Goal: Task Accomplishment & Management: Use online tool/utility

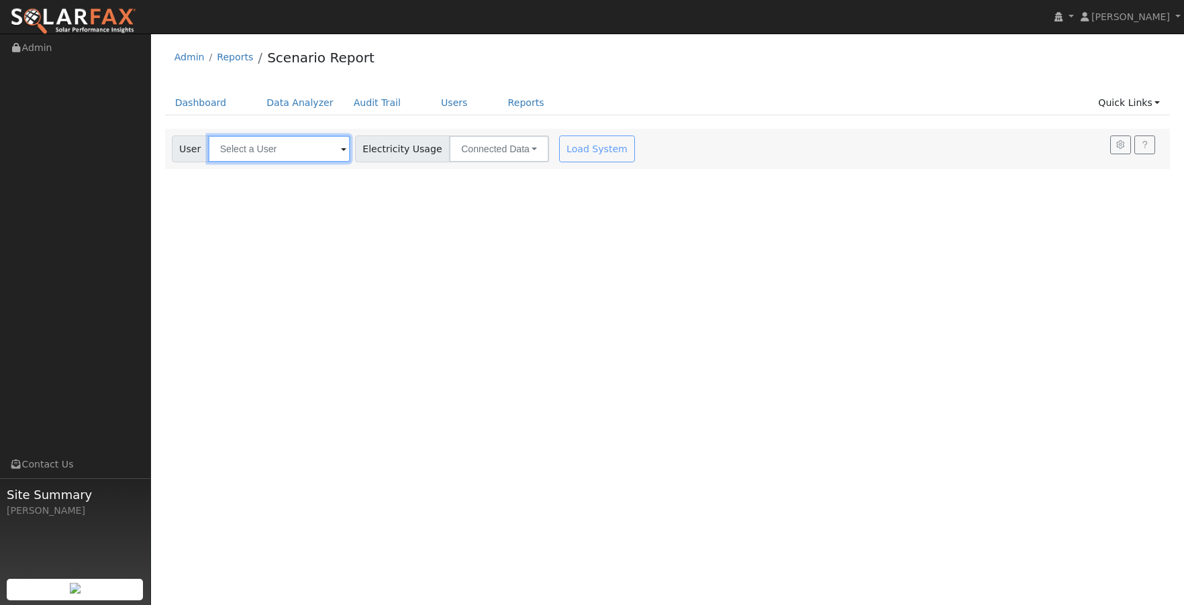
click at [281, 150] on input "text" at bounding box center [279, 149] width 142 height 27
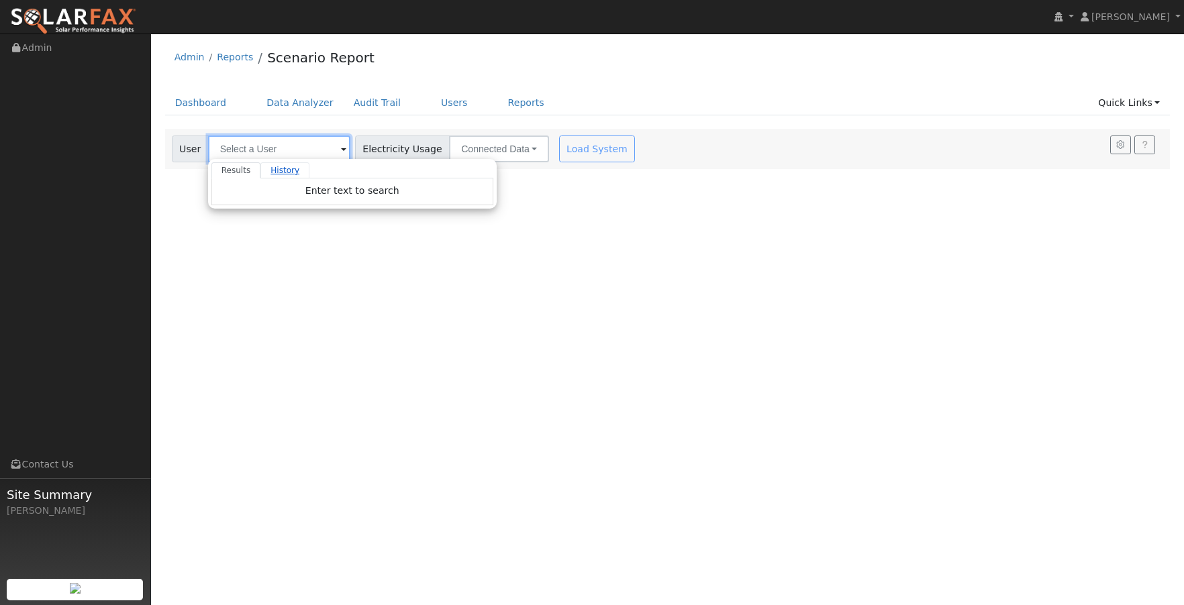
paste input "[PERSON_NAME]"
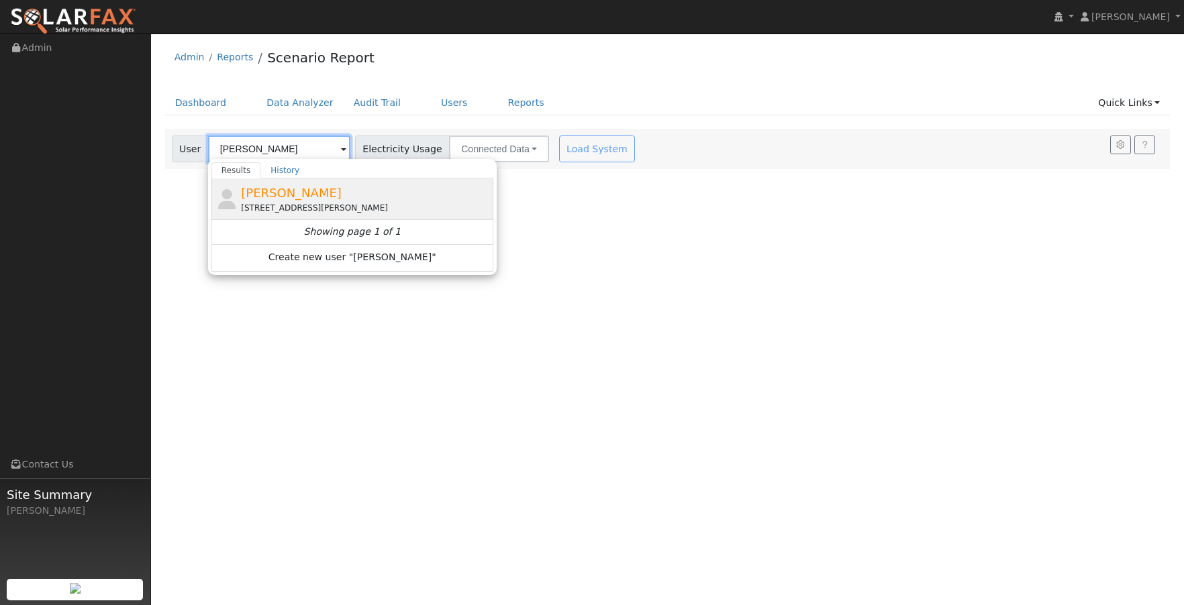
type input "[PERSON_NAME]"
click at [258, 195] on span "[PERSON_NAME]" at bounding box center [291, 193] width 101 height 14
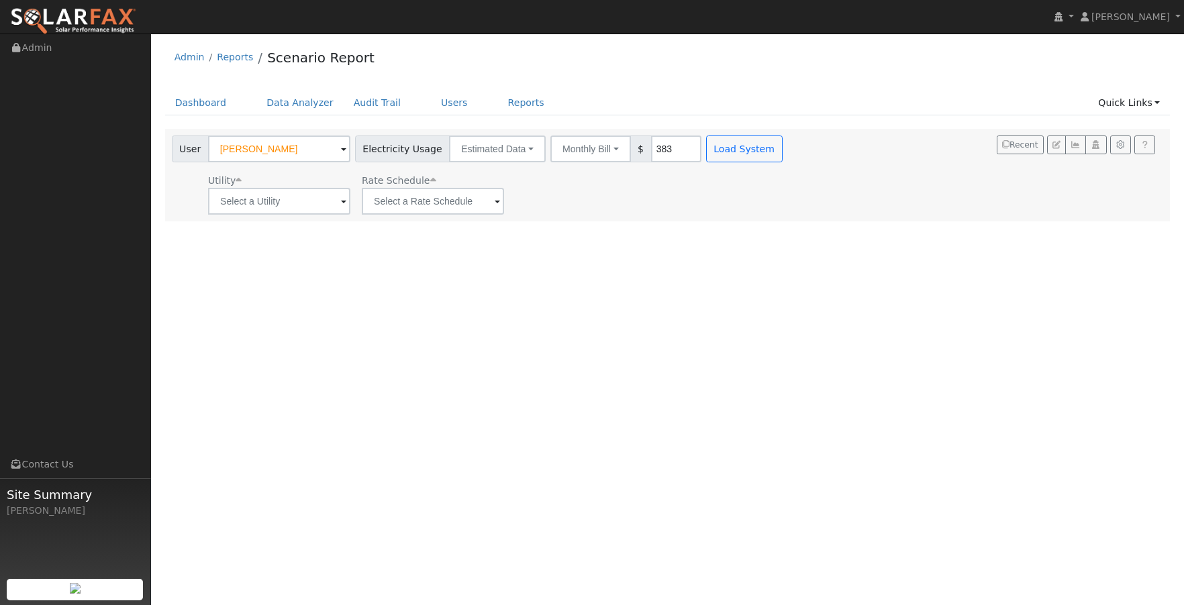
click at [724, 244] on div "User Profile First name Last name Email Email Notifications No Emails No Emails…" at bounding box center [667, 320] width 1033 height 572
click at [741, 150] on button "Load System" at bounding box center [744, 149] width 77 height 27
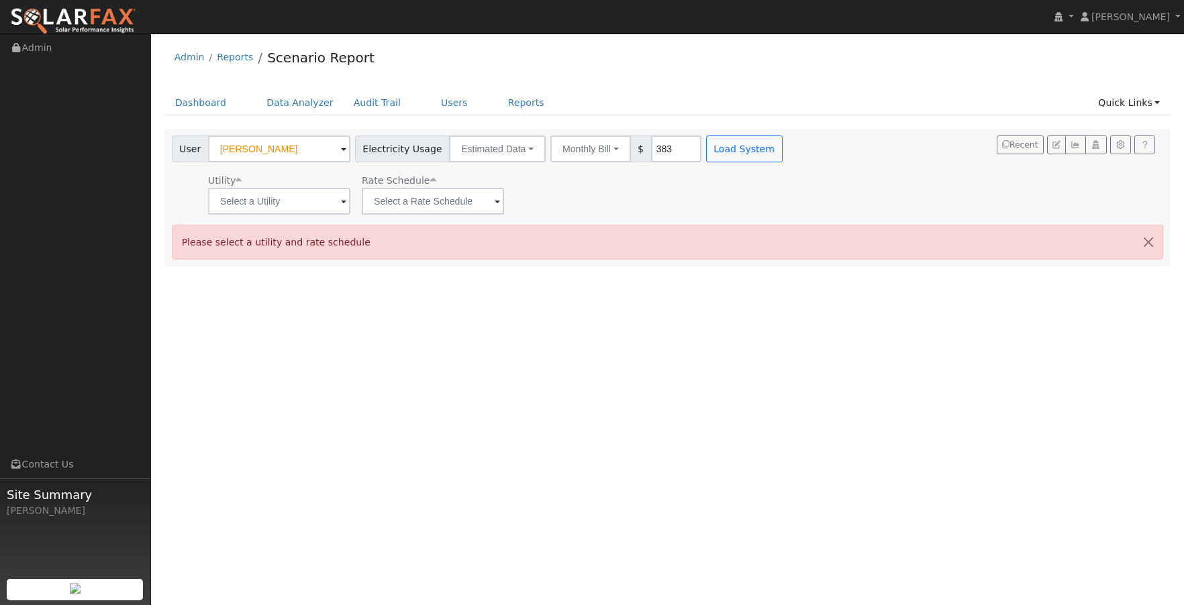
drag, startPoint x: 651, startPoint y: 318, endPoint x: 625, endPoint y: 314, distance: 26.5
click at [651, 318] on div "User Profile First name Last name Email Email Notifications No Emails No Emails…" at bounding box center [667, 320] width 1033 height 572
click at [501, 299] on div "User Profile First name Last name Email Email Notifications No Emails No Emails…" at bounding box center [667, 320] width 1033 height 572
click at [341, 205] on span at bounding box center [343, 202] width 5 height 15
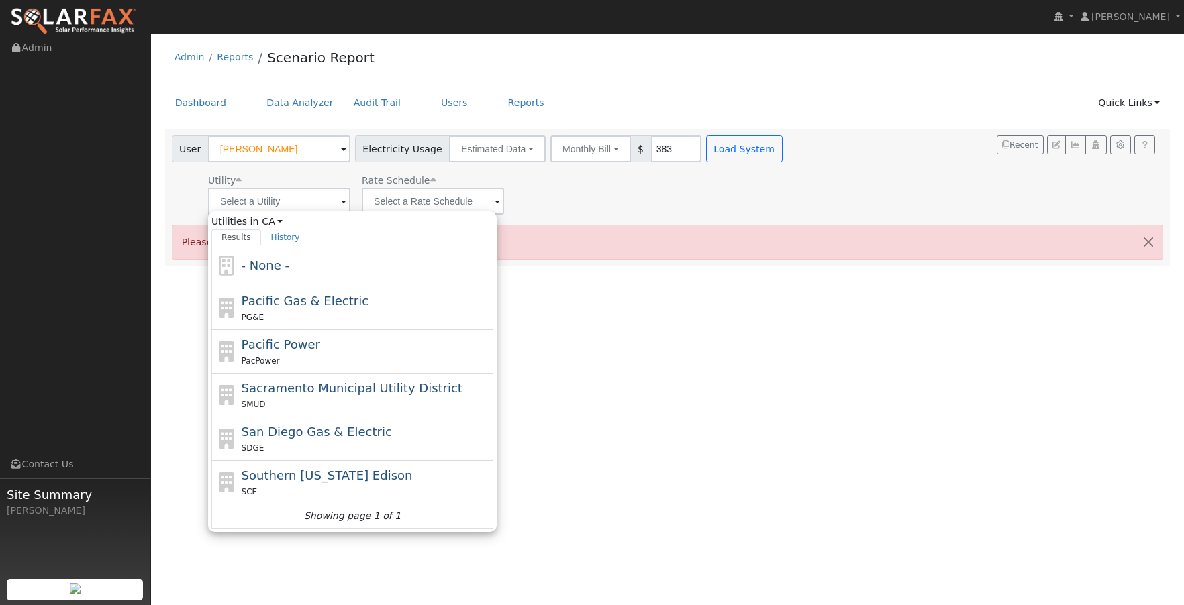
click at [311, 301] on span "Pacific Gas & Electric" at bounding box center [305, 301] width 127 height 14
type input "Pacific Gas & Electric"
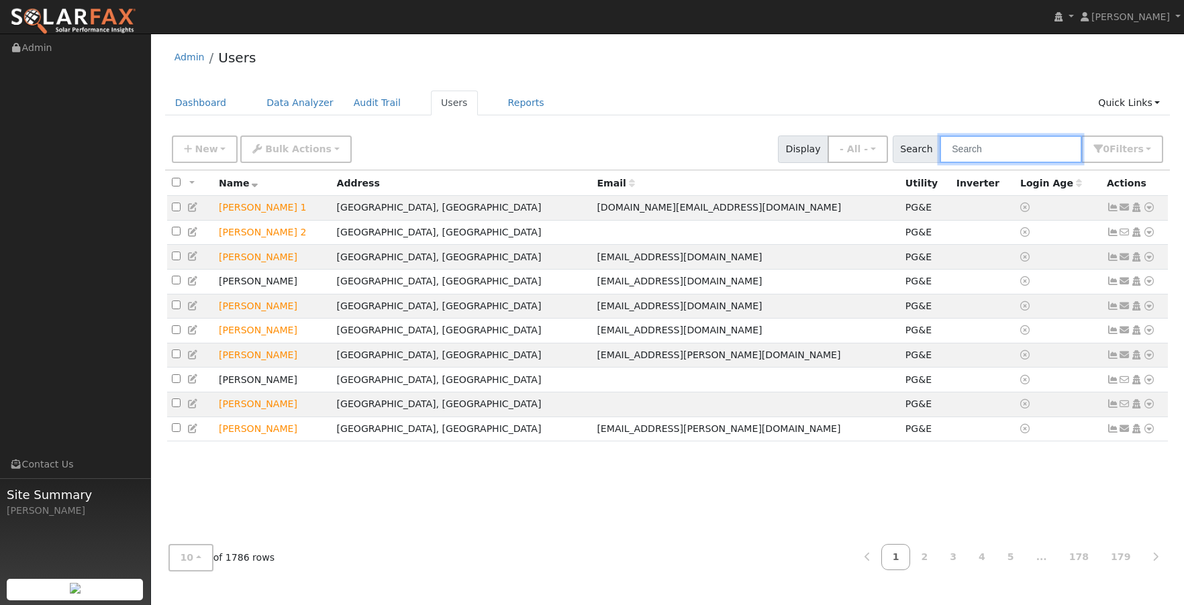
click at [993, 149] on input "text" at bounding box center [1011, 150] width 142 height 28
paste input "[PERSON_NAME]"
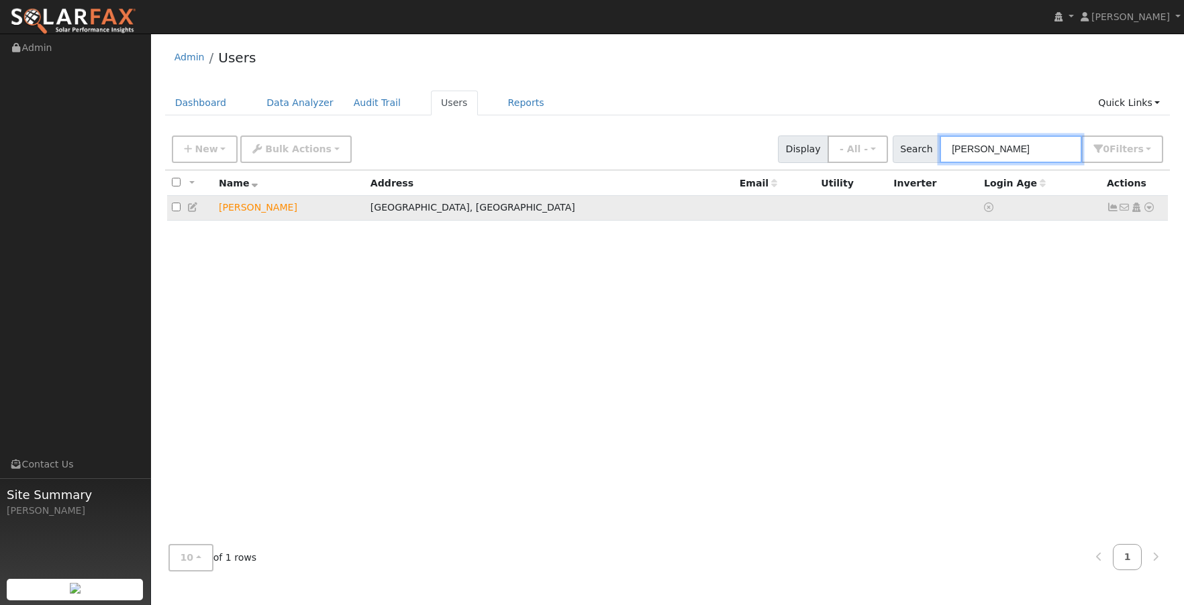
type input "[PERSON_NAME]"
click at [1111, 210] on icon at bounding box center [1113, 207] width 12 height 9
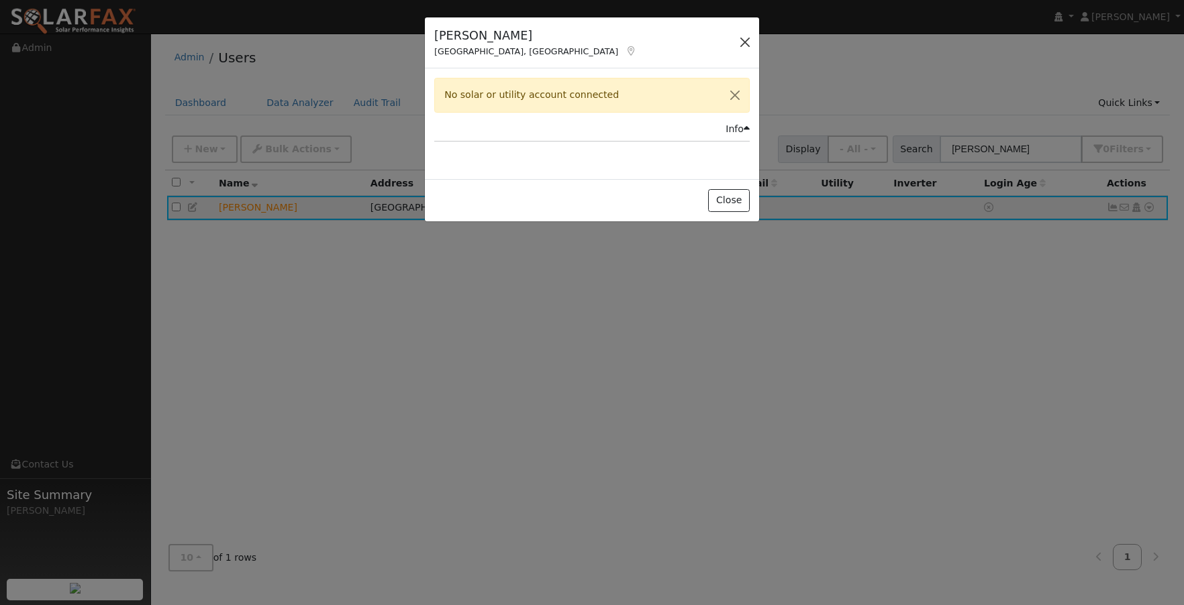
click at [740, 42] on button "button" at bounding box center [745, 42] width 19 height 19
